Goal: Navigation & Orientation: Find specific page/section

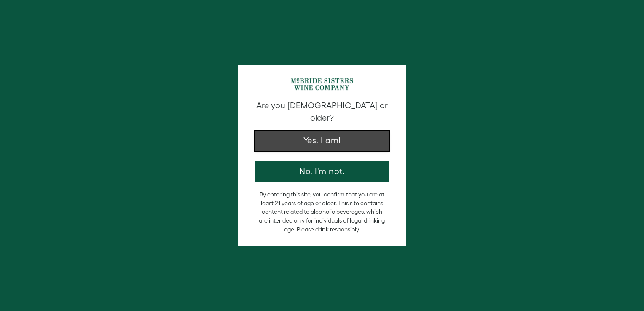
click at [343, 131] on button "Yes, I am!" at bounding box center [322, 141] width 135 height 20
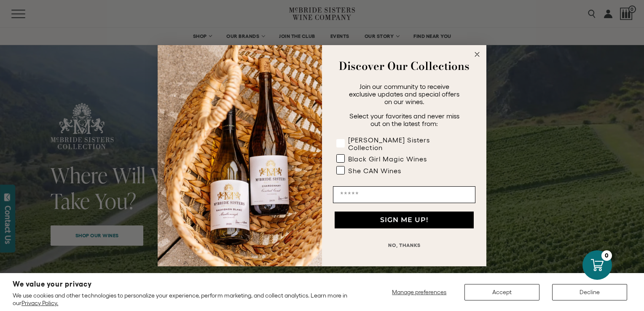
click at [343, 145] on rect "POPUP Form" at bounding box center [341, 143] width 8 height 8
click at [347, 193] on input "Email" at bounding box center [404, 194] width 142 height 17
type input "**********"
click at [362, 215] on button "SIGN ME UP!" at bounding box center [404, 220] width 139 height 17
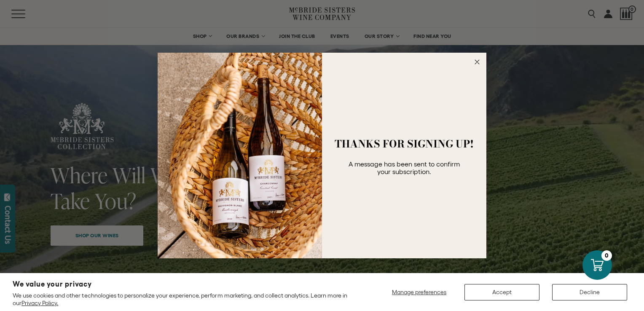
click at [477, 62] on circle "Close dialog" at bounding box center [477, 62] width 10 height 10
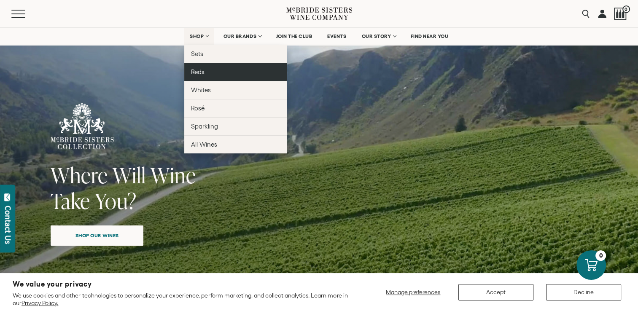
click at [202, 67] on link "Reds" at bounding box center [235, 72] width 102 height 18
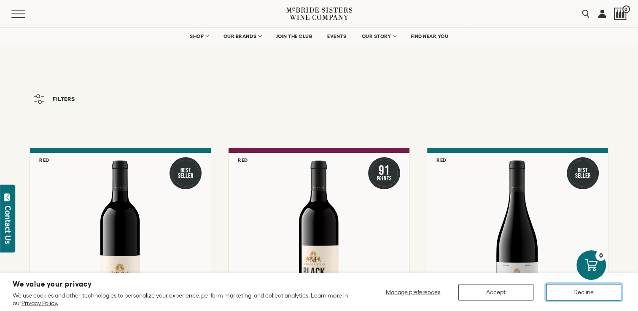
click at [563, 294] on button "Decline" at bounding box center [583, 292] width 75 height 16
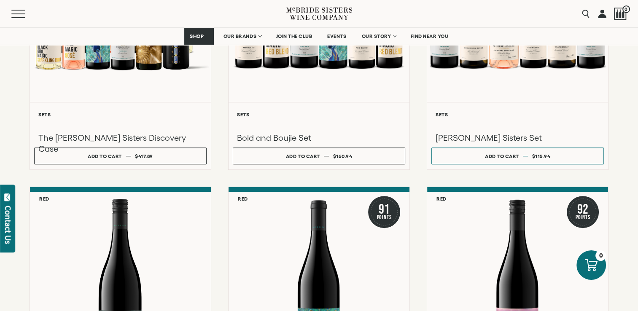
scroll to position [399, 0]
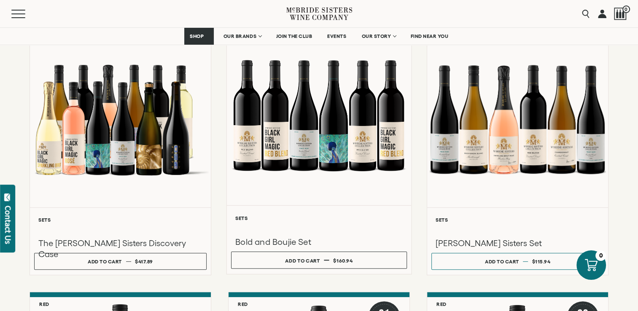
click at [309, 135] on div at bounding box center [319, 116] width 185 height 180
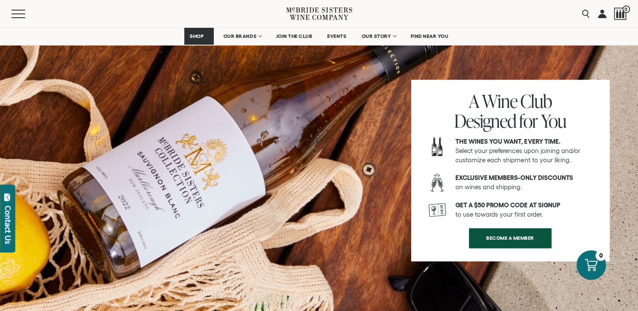
scroll to position [1078, 0]
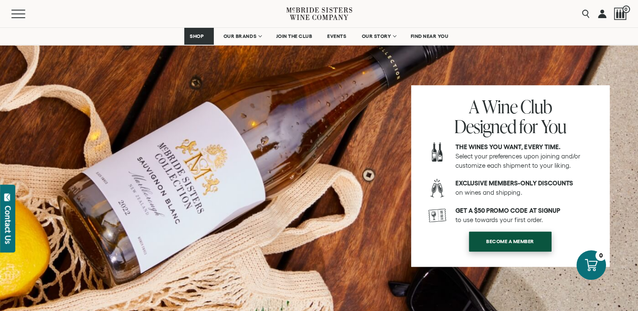
click at [495, 233] on span "BECOME A MEMBER" at bounding box center [510, 241] width 78 height 16
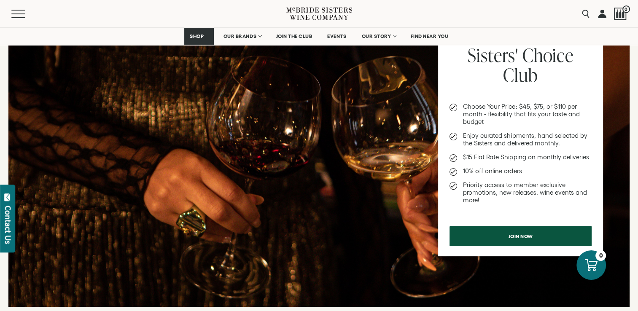
scroll to position [182, 0]
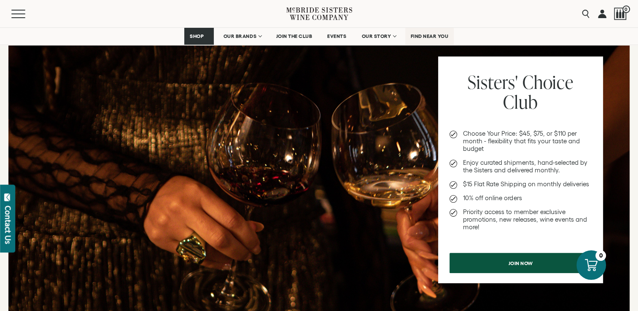
click at [424, 38] on span "FIND NEAR YOU" at bounding box center [429, 36] width 38 height 6
